Goal: Task Accomplishment & Management: Complete application form

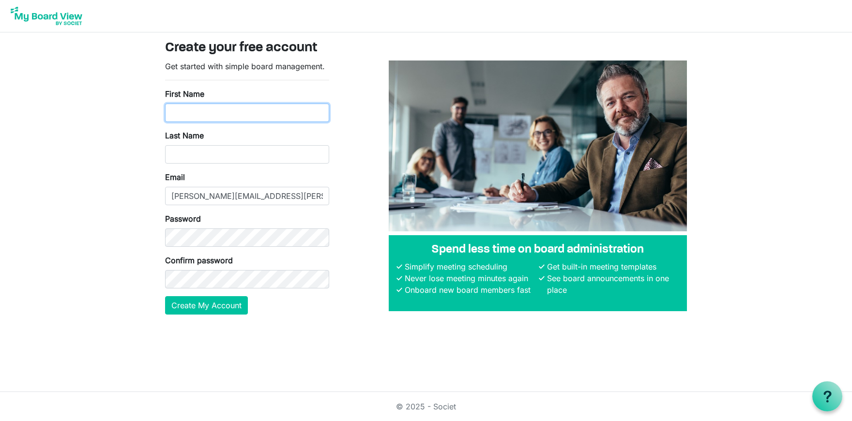
click at [183, 115] on input "First Name" at bounding box center [247, 113] width 164 height 18
type input "Ken"
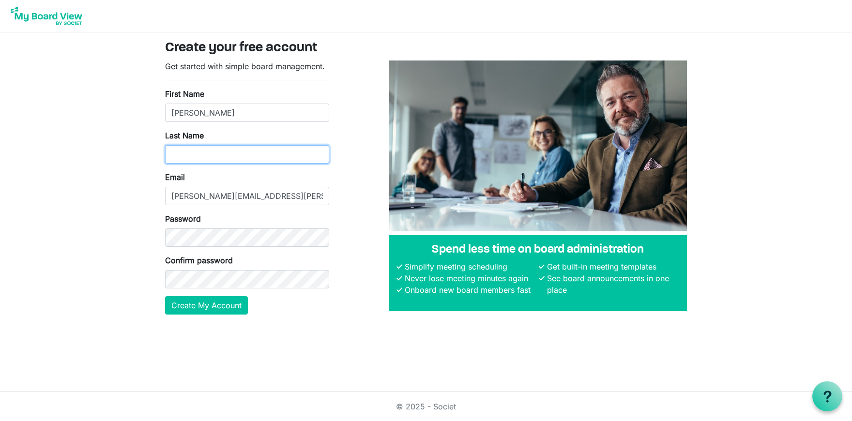
click at [179, 153] on input "Last Name" at bounding box center [247, 154] width 164 height 18
type input "Steward"
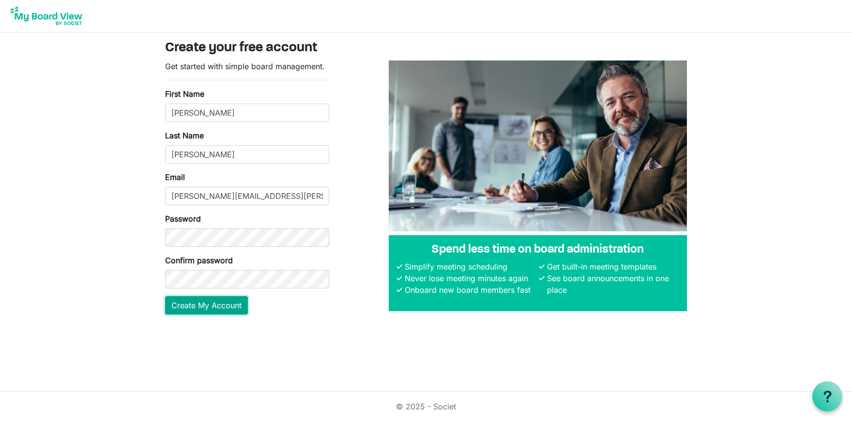
click at [195, 307] on button "Create My Account" at bounding box center [206, 305] width 83 height 18
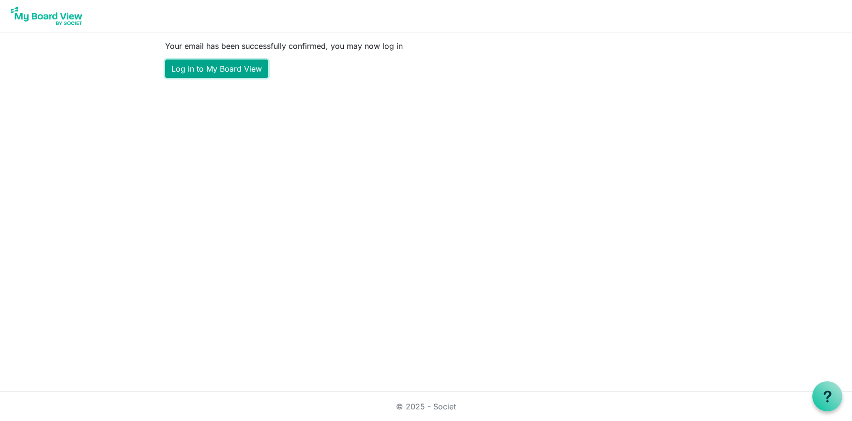
click at [227, 70] on link "Log in to My Board View" at bounding box center [216, 69] width 103 height 18
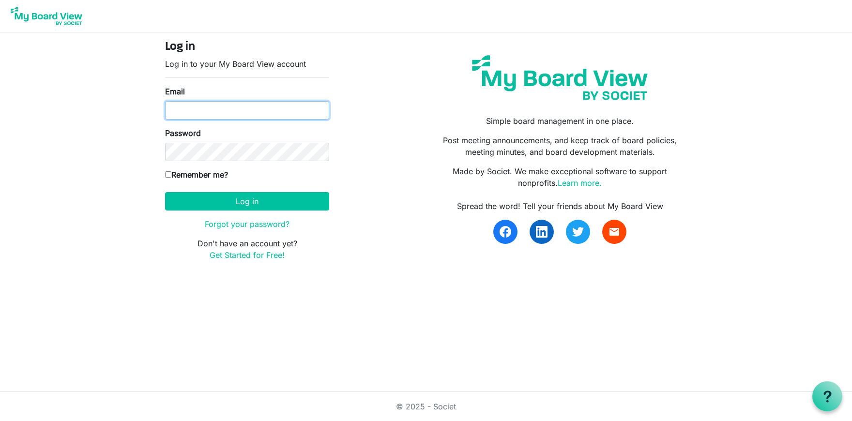
type input "[PERSON_NAME][EMAIL_ADDRESS][PERSON_NAME][DOMAIN_NAME]"
click at [170, 174] on input "Remember me?" at bounding box center [168, 174] width 6 height 6
checkbox input "true"
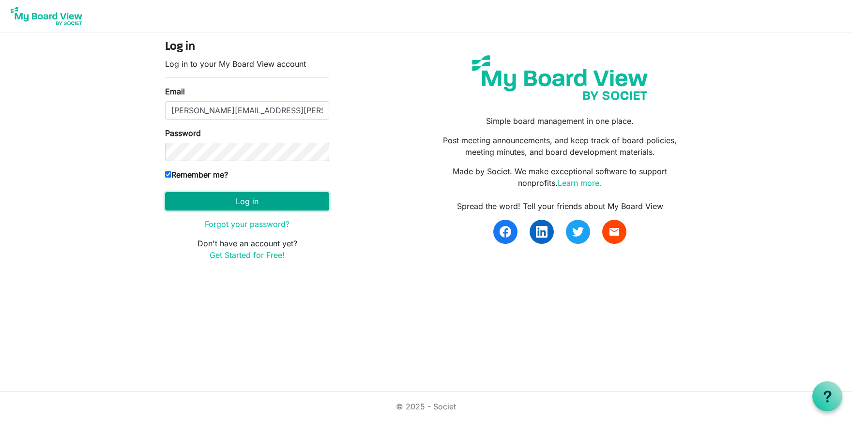
click at [257, 201] on button "Log in" at bounding box center [247, 201] width 164 height 18
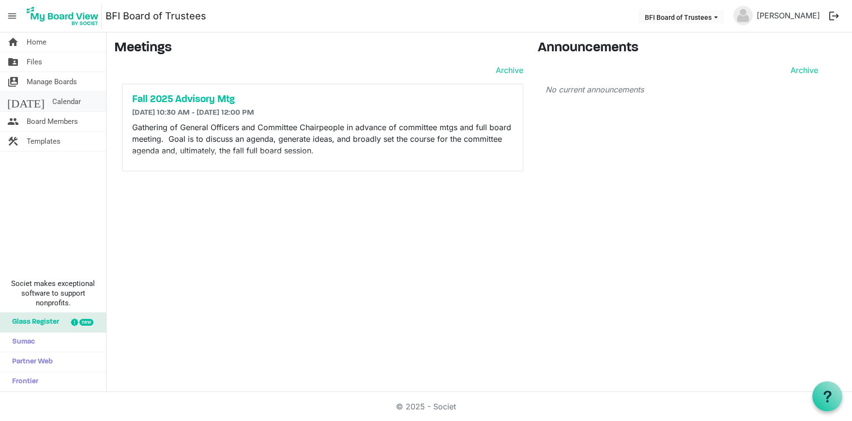
click at [52, 99] on span "Calendar" at bounding box center [66, 101] width 29 height 19
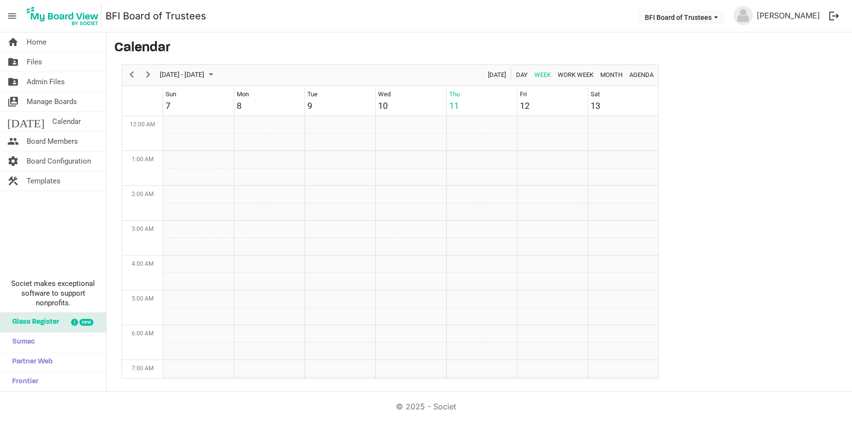
scroll to position [314, 0]
click at [54, 81] on span "Admin Files" at bounding box center [46, 81] width 38 height 19
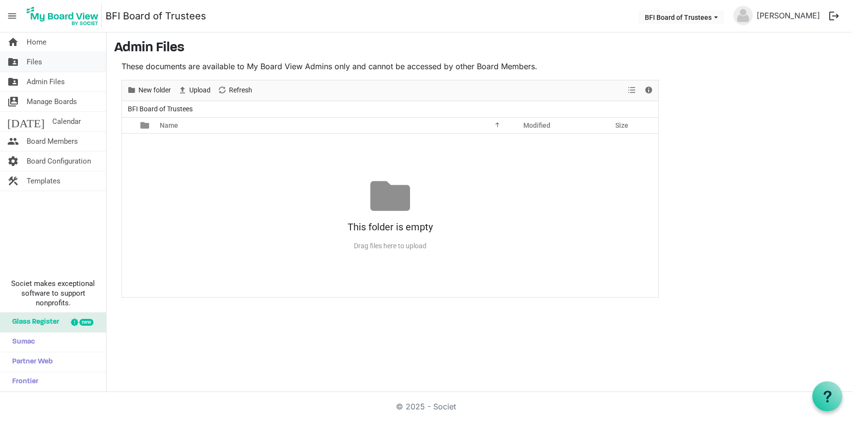
click at [46, 58] on link "folder_shared Files" at bounding box center [53, 61] width 106 height 19
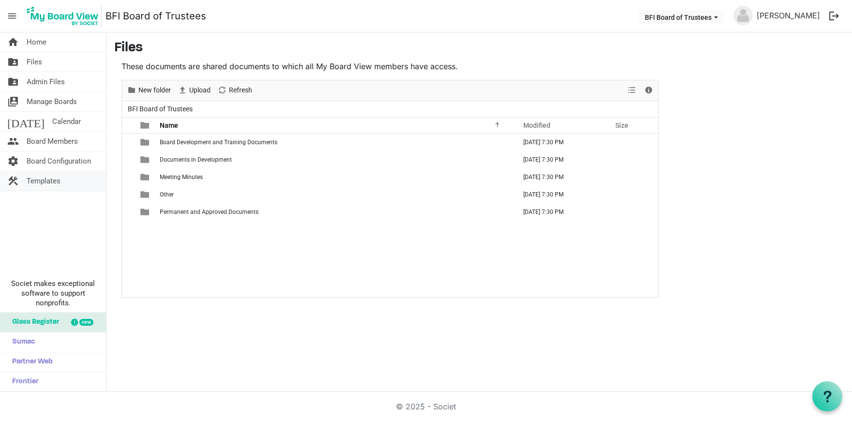
click at [46, 182] on span "Templates" at bounding box center [44, 180] width 34 height 19
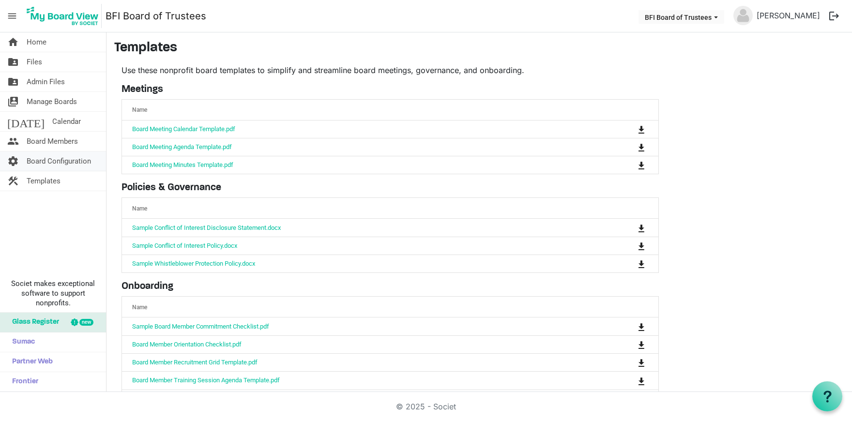
click at [51, 160] on span "Board Configuration" at bounding box center [59, 161] width 64 height 19
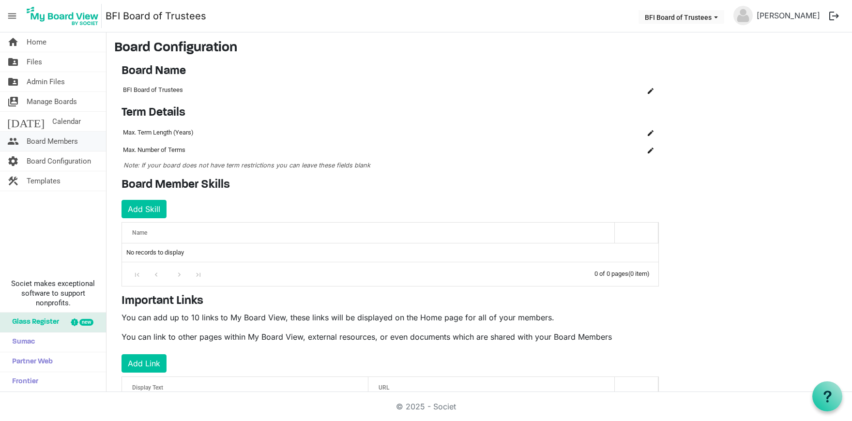
click at [51, 141] on span "Board Members" at bounding box center [52, 141] width 51 height 19
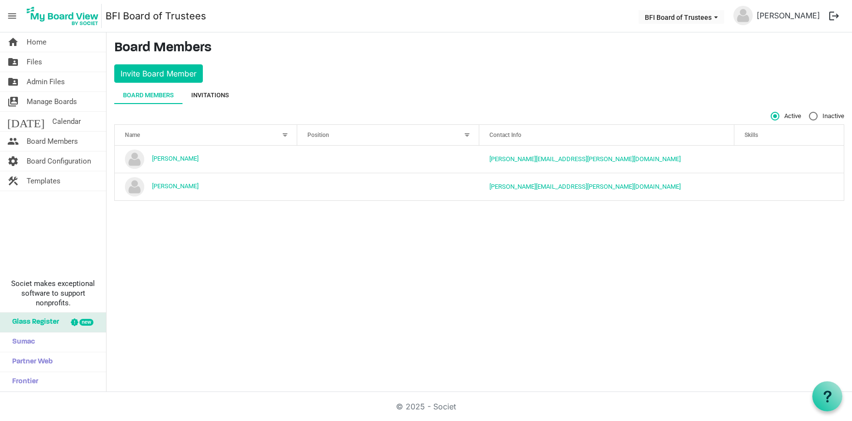
click at [207, 93] on div "Invitations" at bounding box center [210, 96] width 38 height 10
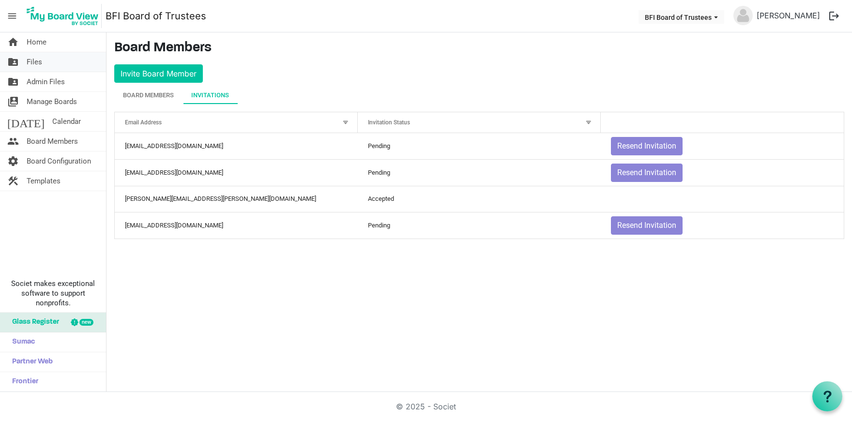
click at [35, 59] on span "Files" at bounding box center [34, 61] width 15 height 19
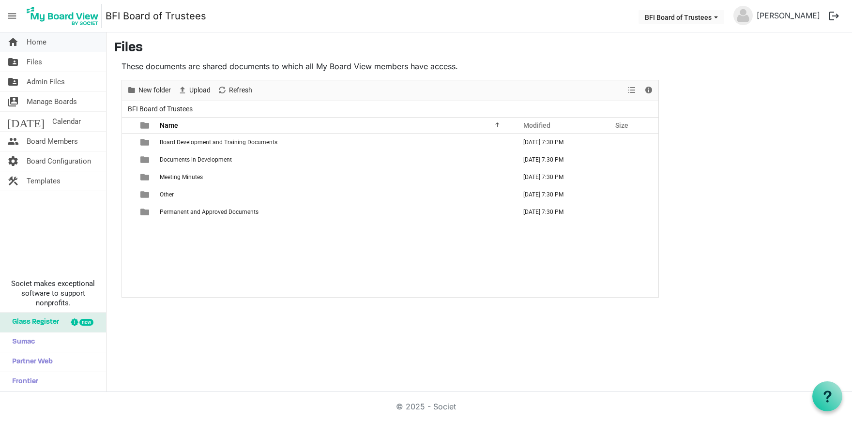
click at [51, 44] on link "home Home" at bounding box center [53, 41] width 106 height 19
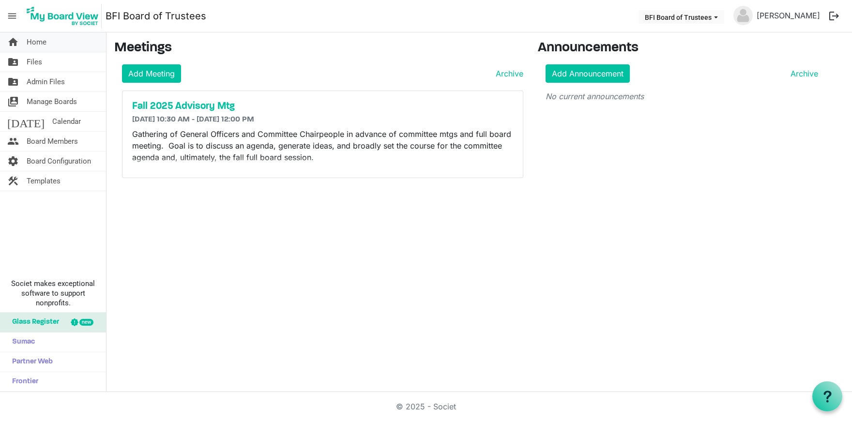
click at [40, 42] on span "Home" at bounding box center [37, 41] width 20 height 19
click at [45, 81] on span "Admin Files" at bounding box center [46, 81] width 38 height 19
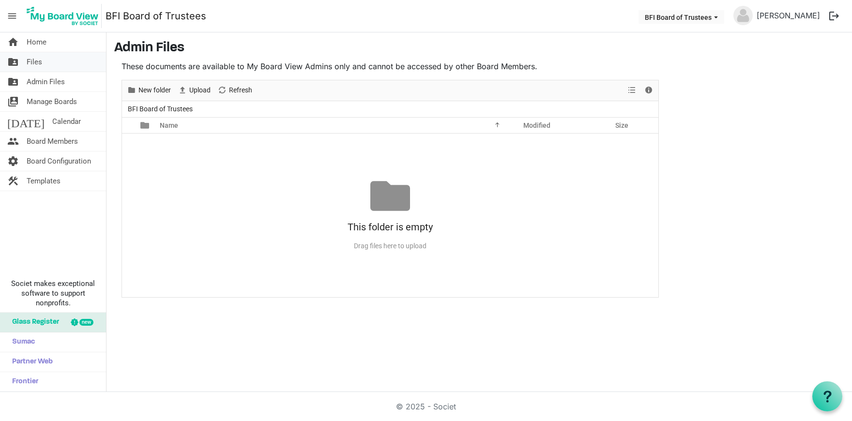
click at [47, 62] on link "folder_shared Files" at bounding box center [53, 61] width 106 height 19
